Goal: Information Seeking & Learning: Learn about a topic

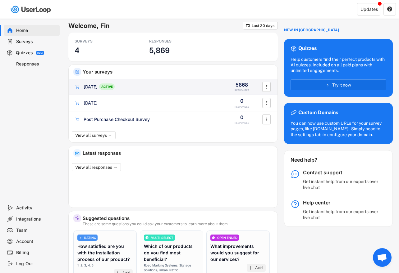
click at [145, 85] on div "[DATE] ACTIVE" at bounding box center [146, 87] width 145 height 7
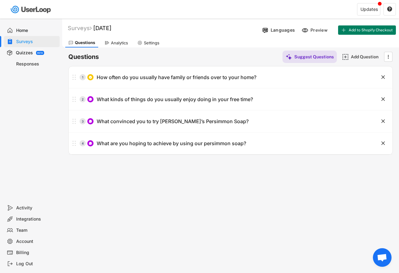
click at [114, 44] on div "Analytics" at bounding box center [119, 42] width 17 height 5
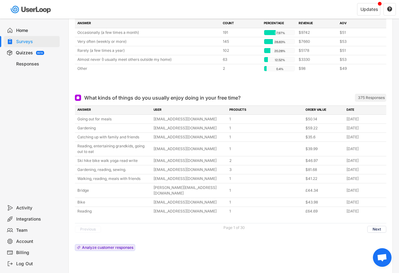
scroll to position [102, 0]
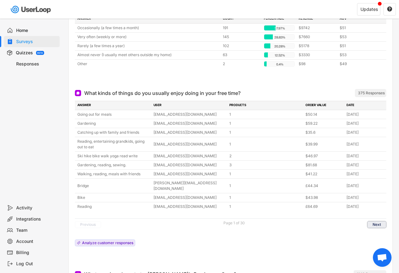
click at [381, 221] on button "Next" at bounding box center [376, 224] width 19 height 7
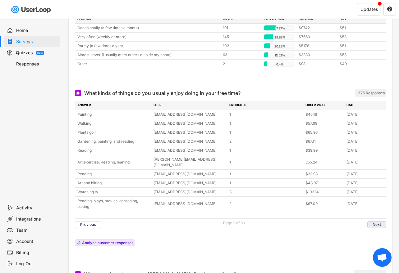
click at [381, 221] on button "Next" at bounding box center [376, 224] width 19 height 7
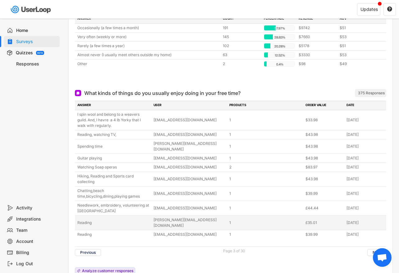
click at [381, 219] on div "Reading [PERSON_NAME][EMAIL_ADDRESS][DOMAIN_NAME] 1 £35.01 [DATE]" at bounding box center [230, 223] width 311 height 14
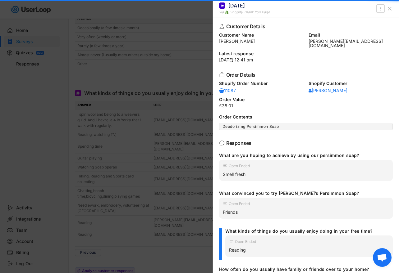
click at [167, 206] on div at bounding box center [199, 136] width 399 height 273
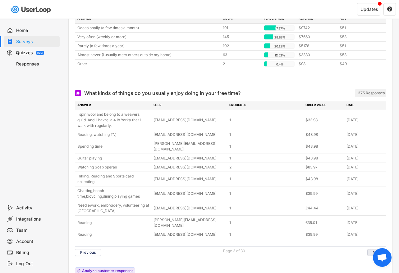
click at [369, 249] on button "Next" at bounding box center [376, 252] width 19 height 7
